Goal: Entertainment & Leisure: Consume media (video, audio)

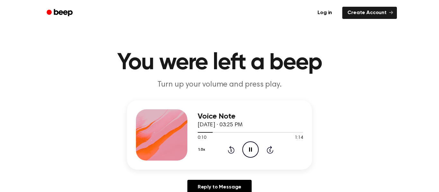
click at [251, 149] on icon at bounding box center [250, 150] width 3 height 4
click at [232, 150] on icon "Rewind 5 seconds" at bounding box center [230, 150] width 7 height 8
click at [231, 148] on icon "Rewind 5 seconds" at bounding box center [230, 150] width 7 height 8
click at [251, 150] on icon at bounding box center [251, 150] width 4 height 4
